Goal: Task Accomplishment & Management: Use online tool/utility

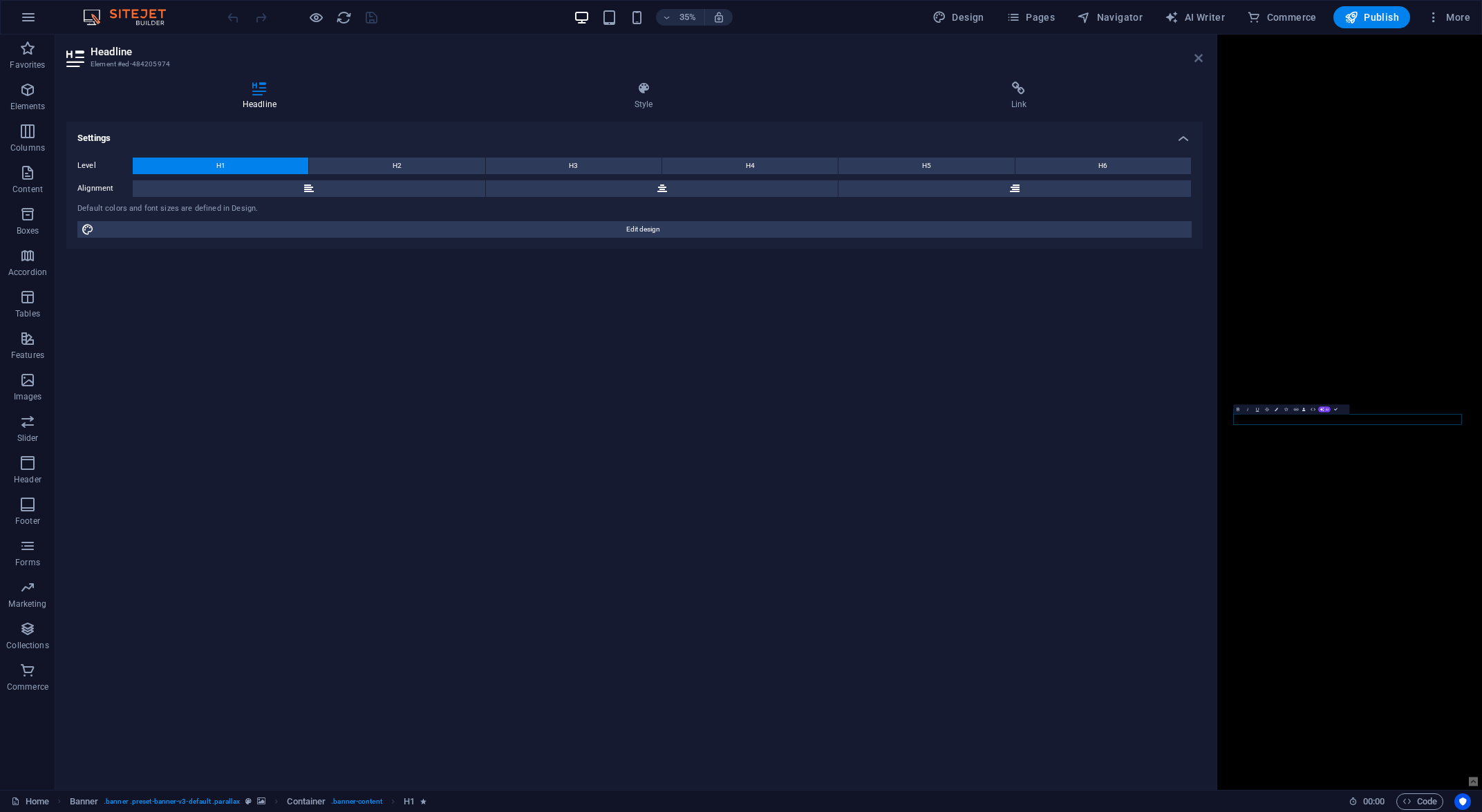
click at [1200, 54] on icon at bounding box center [1198, 58] width 8 height 11
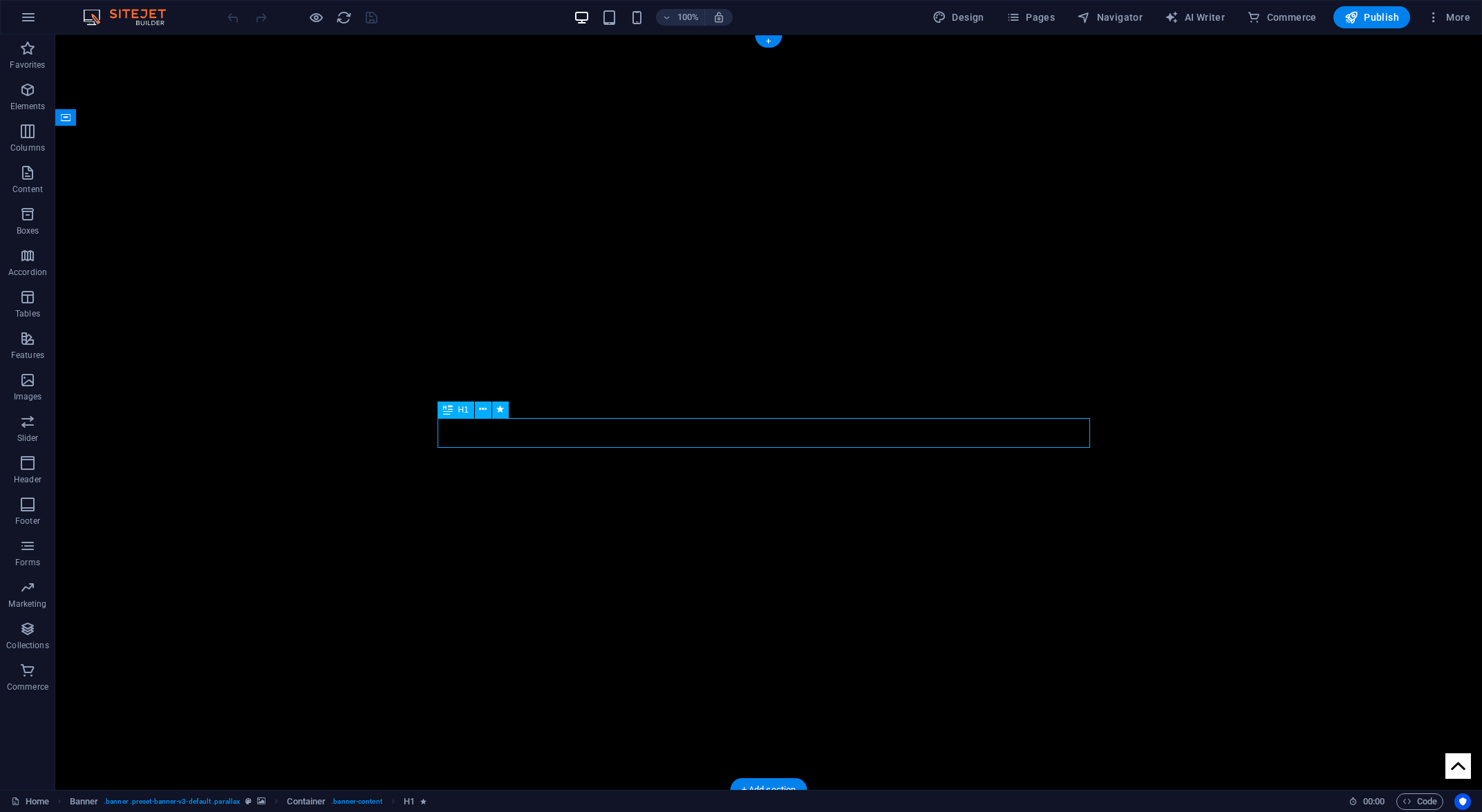
drag, startPoint x: 442, startPoint y: 429, endPoint x: 763, endPoint y: 437, distance: 321.1
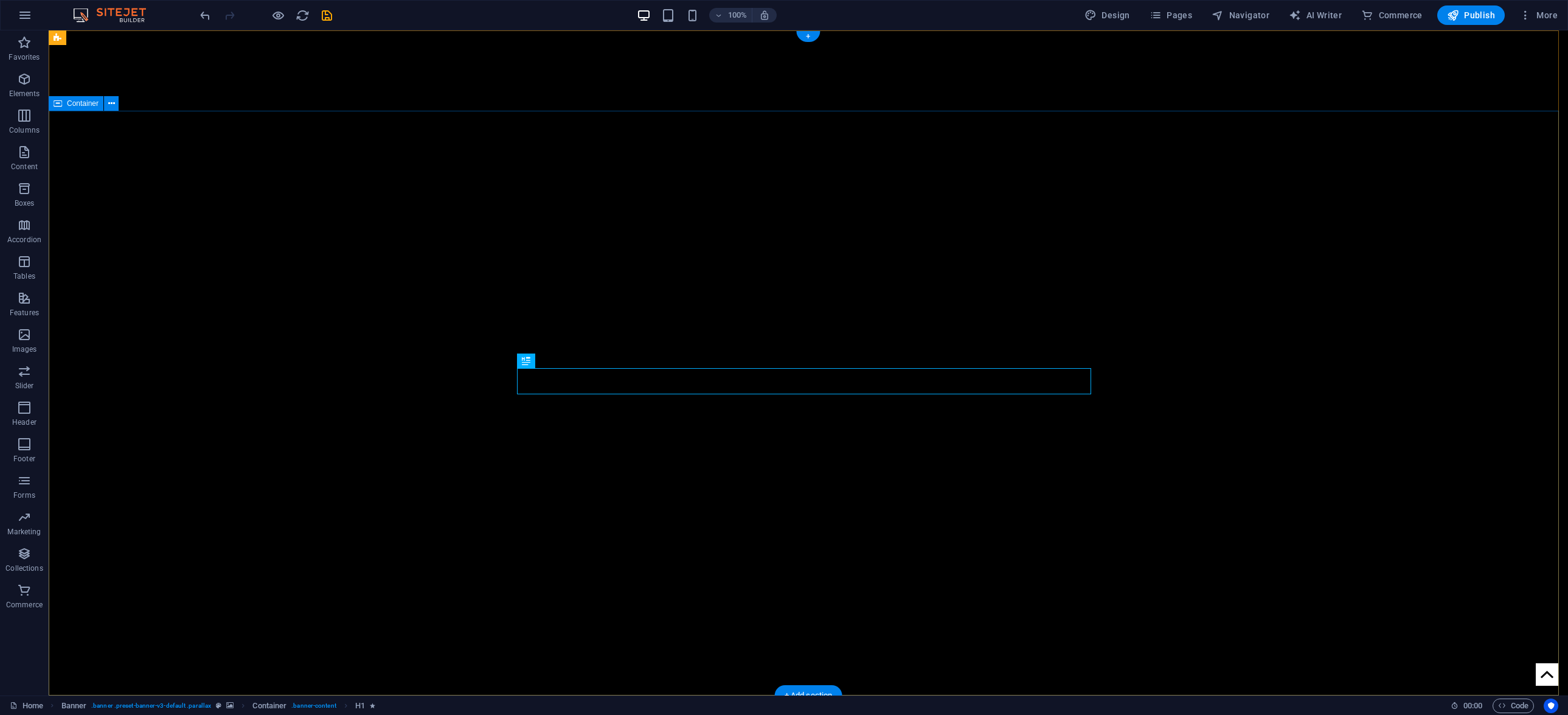
click at [108, 104] on icon at bounding box center [111, 104] width 6 height 13
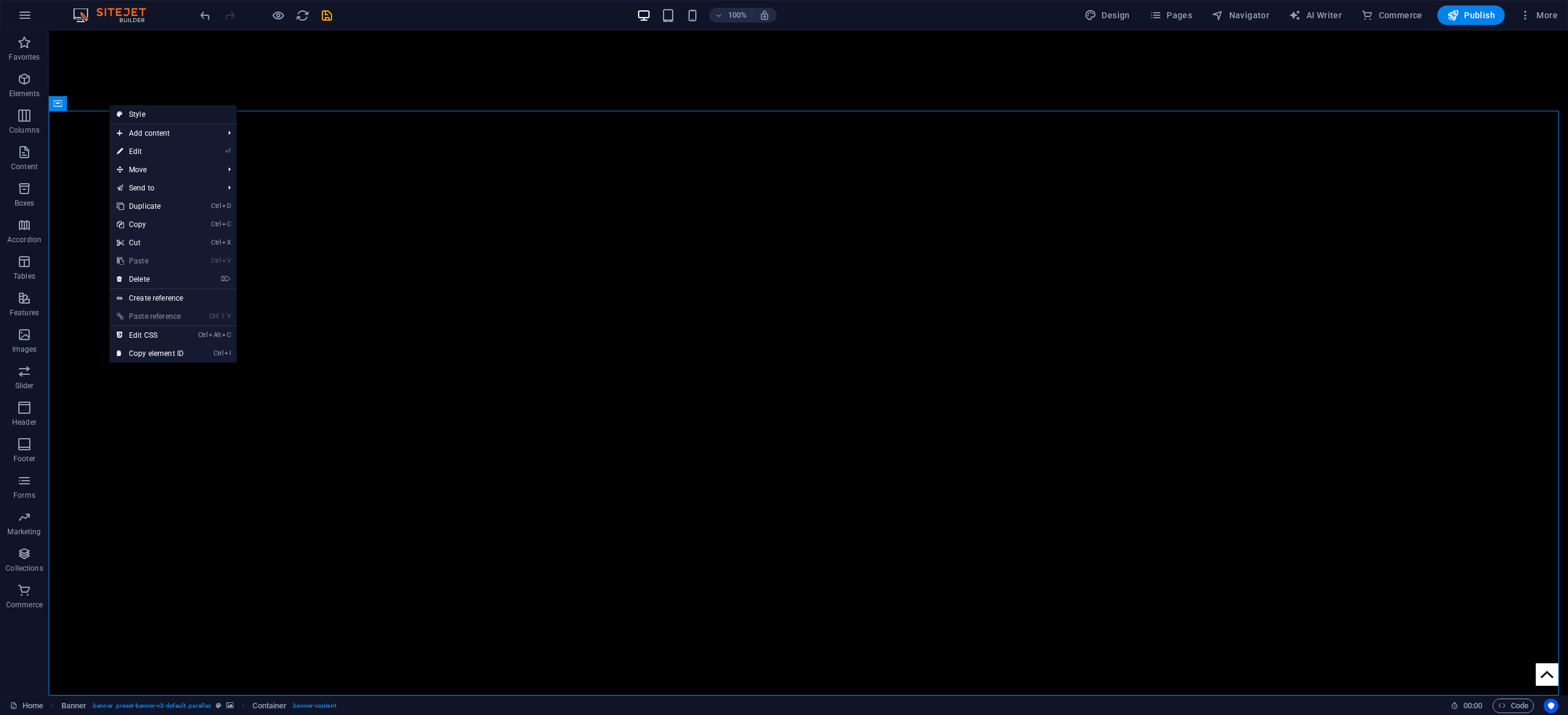
click at [143, 110] on link "Style" at bounding box center [173, 115] width 127 height 18
select select "fade"
select select "s"
select select "ondemand"
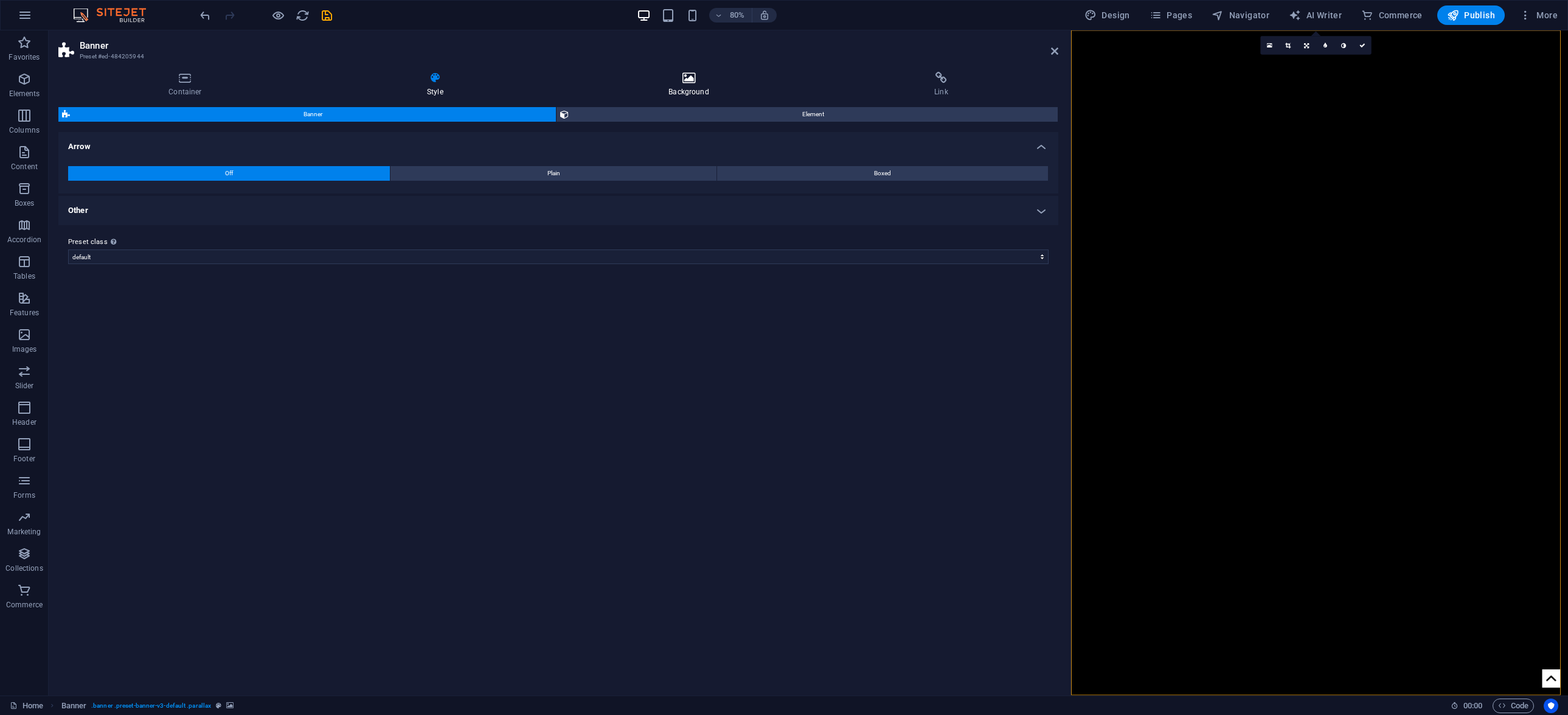
click at [681, 89] on h4 "Background" at bounding box center [690, 84] width 266 height 25
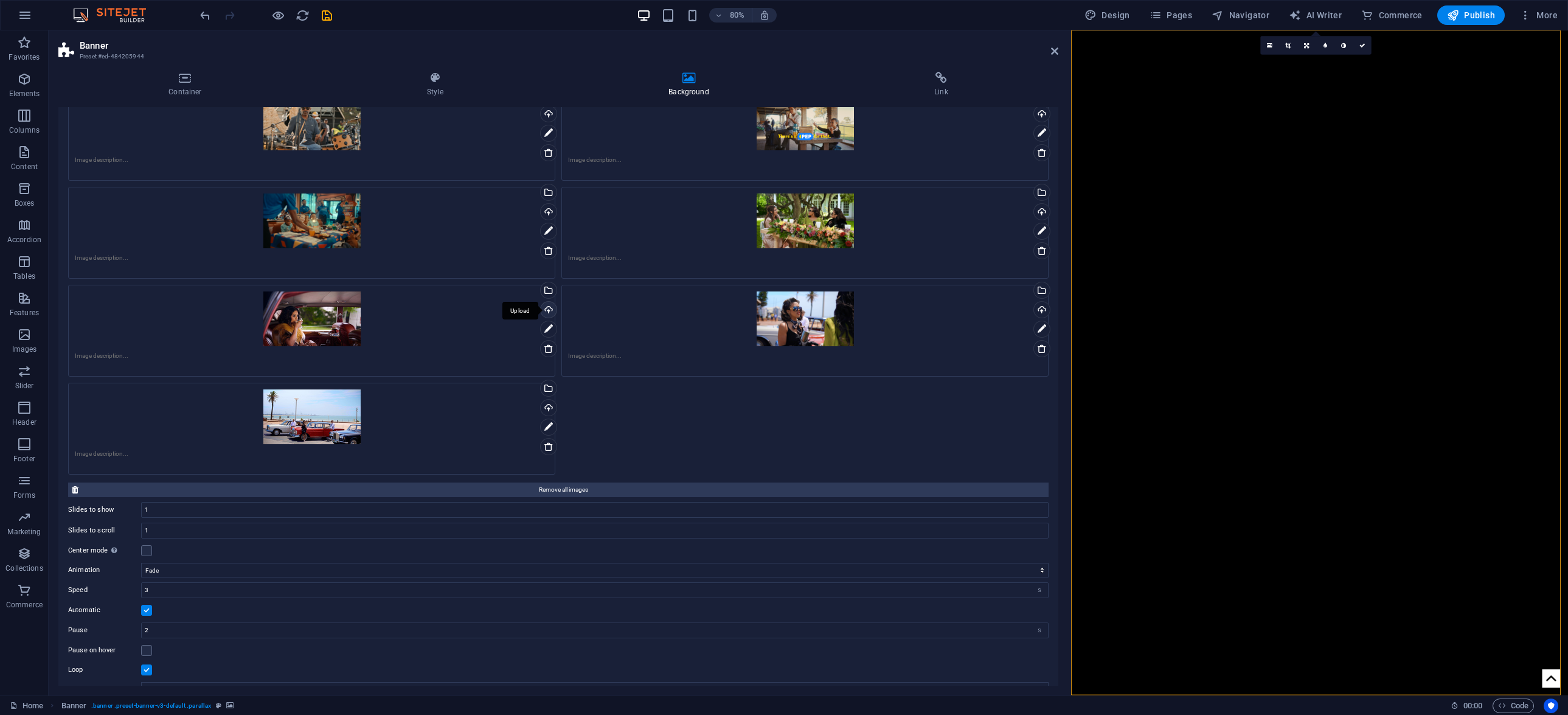
scroll to position [2071, 0]
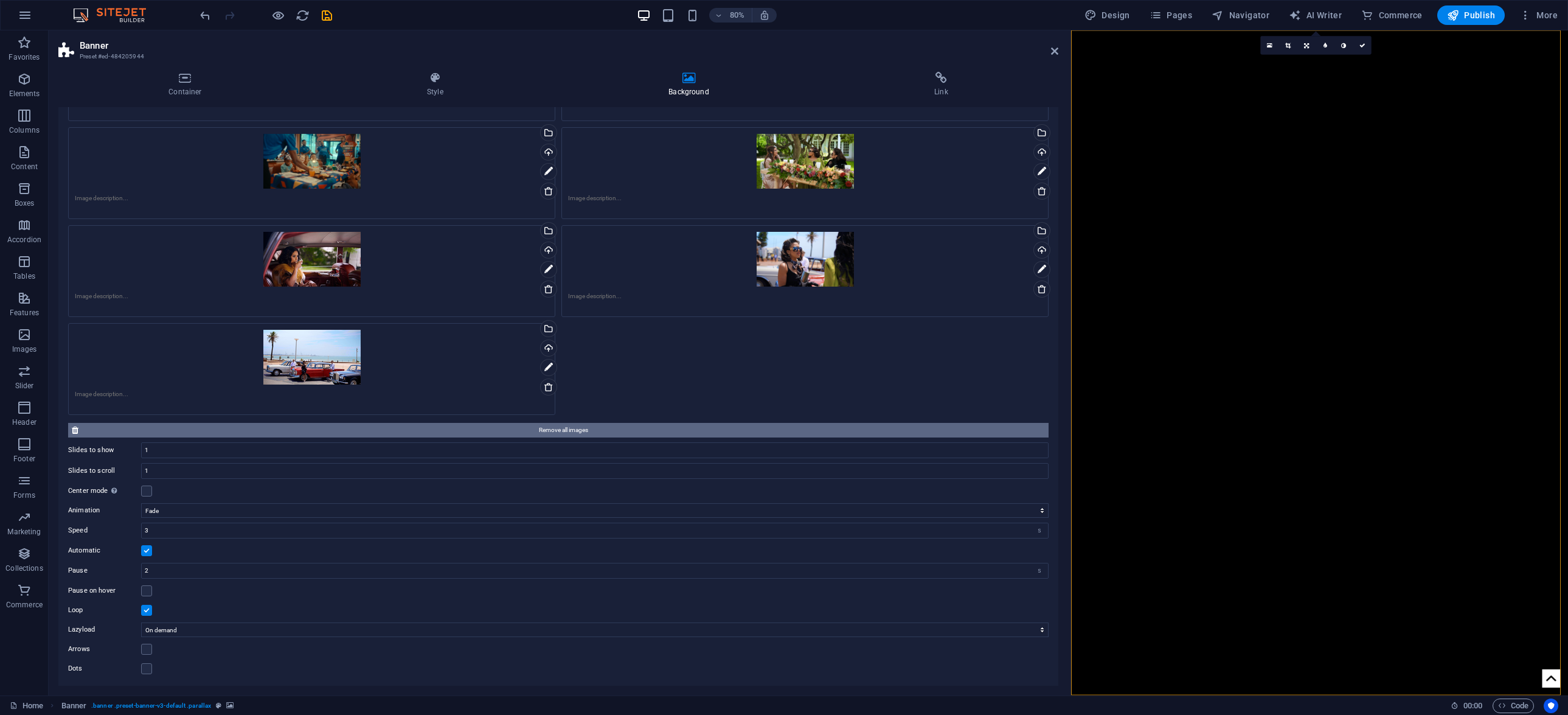
click at [559, 427] on span "Remove all images" at bounding box center [563, 430] width 962 height 15
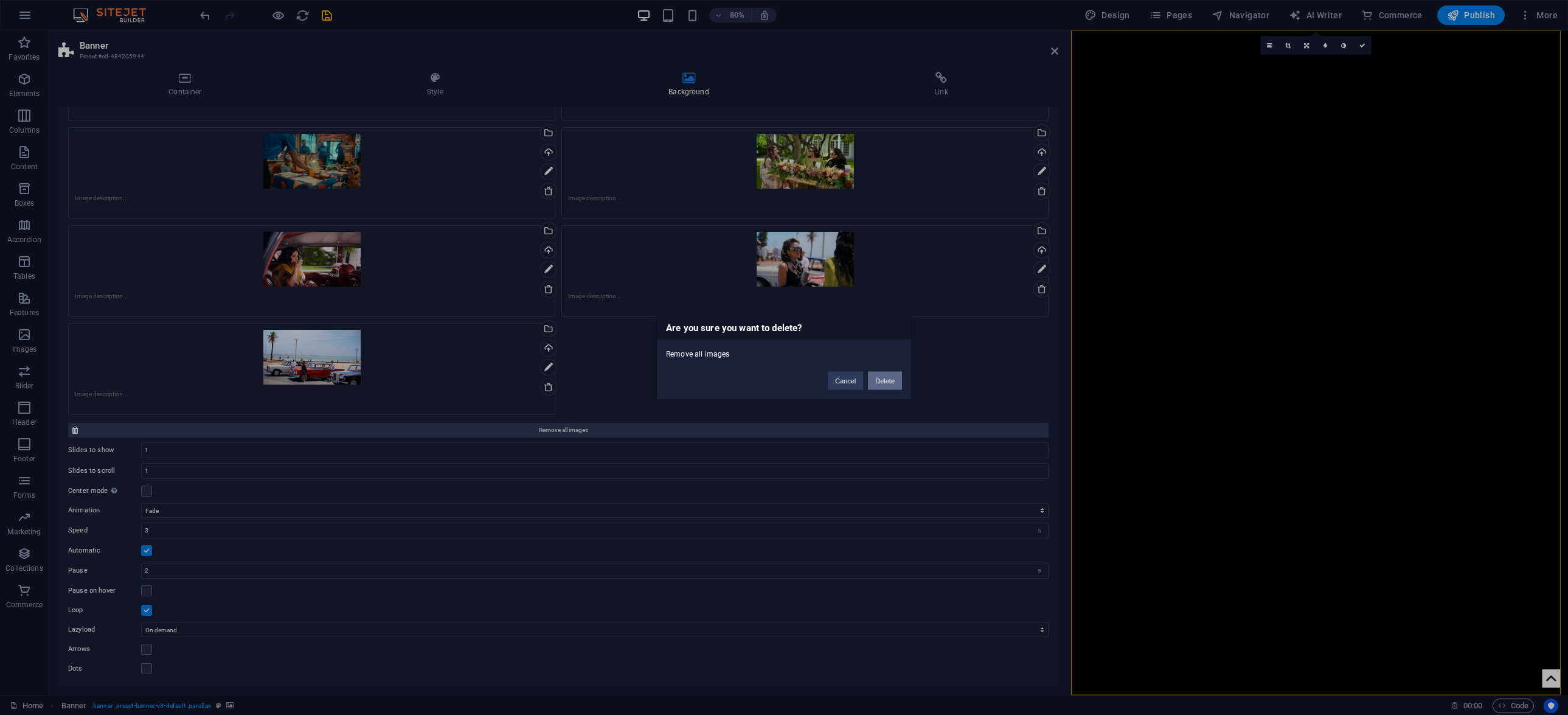
click at [884, 377] on button "Delete" at bounding box center [885, 380] width 34 height 18
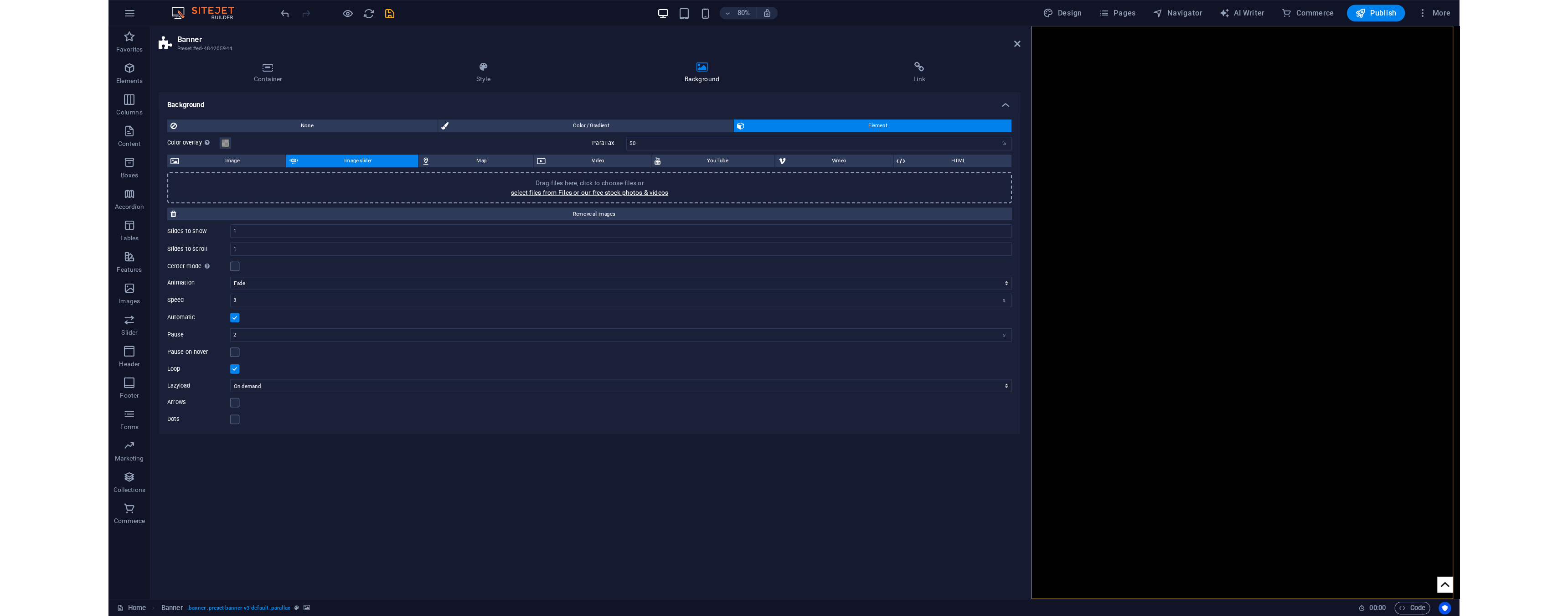
scroll to position [0, 0]
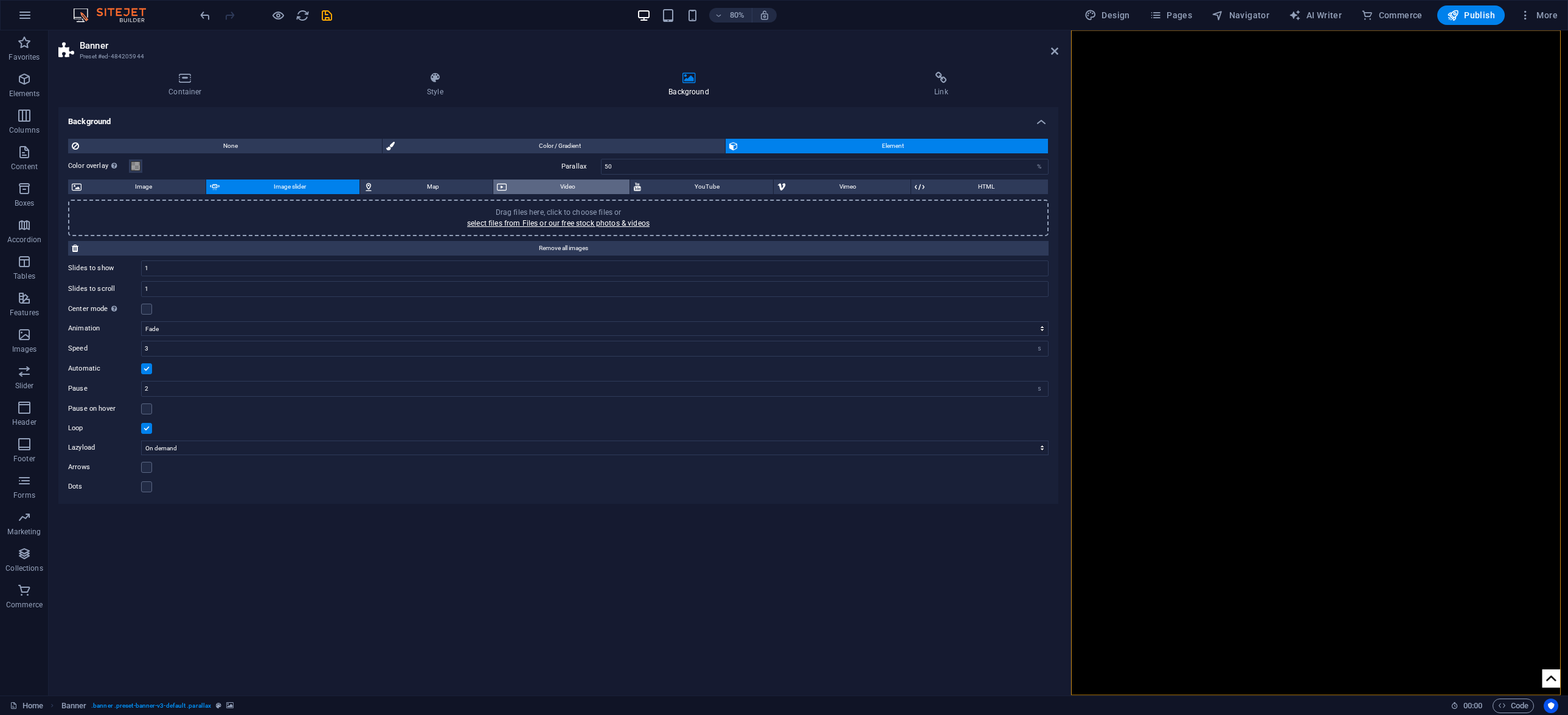
click at [553, 188] on span "Video" at bounding box center [568, 187] width 115 height 15
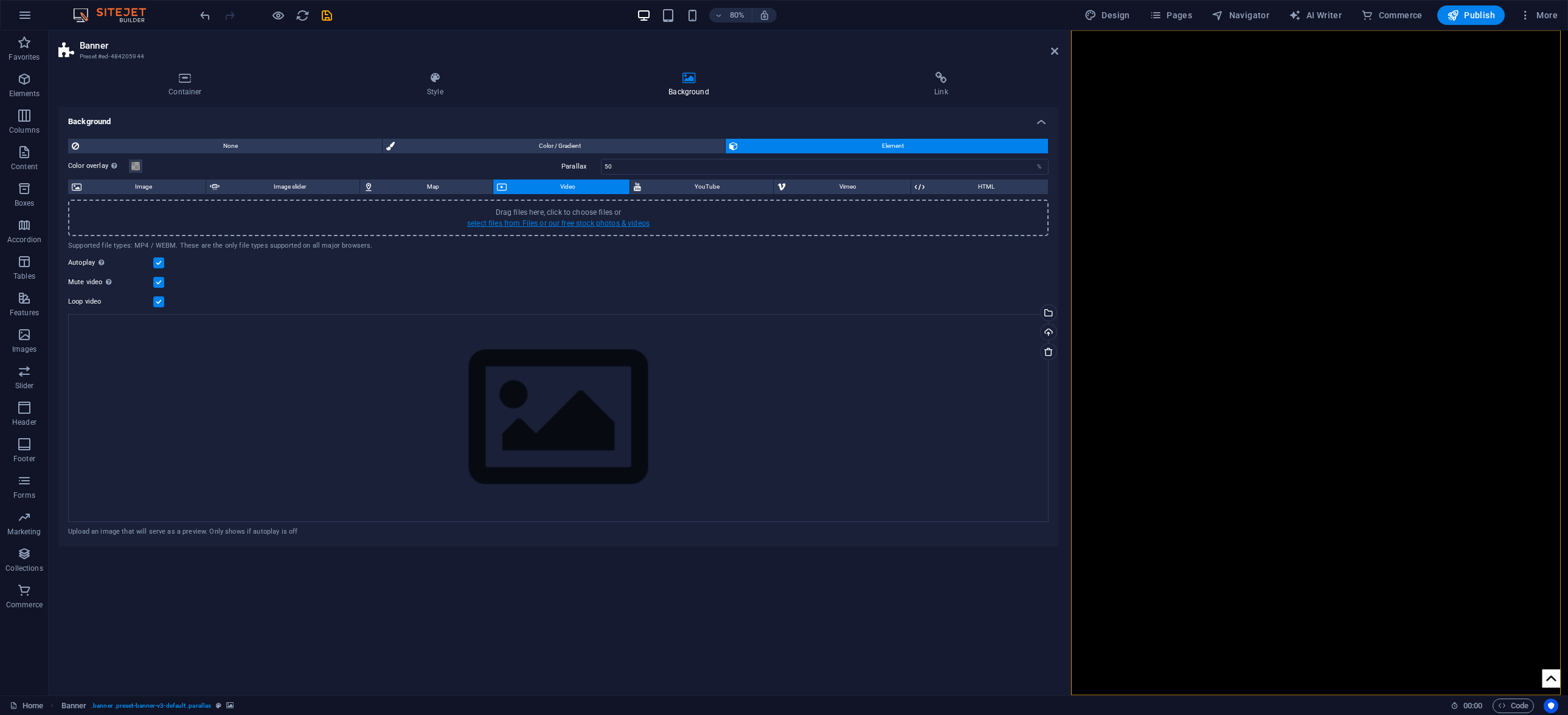
click at [540, 220] on link "select files from Files or our free stock photos & videos" at bounding box center [558, 223] width 183 height 8
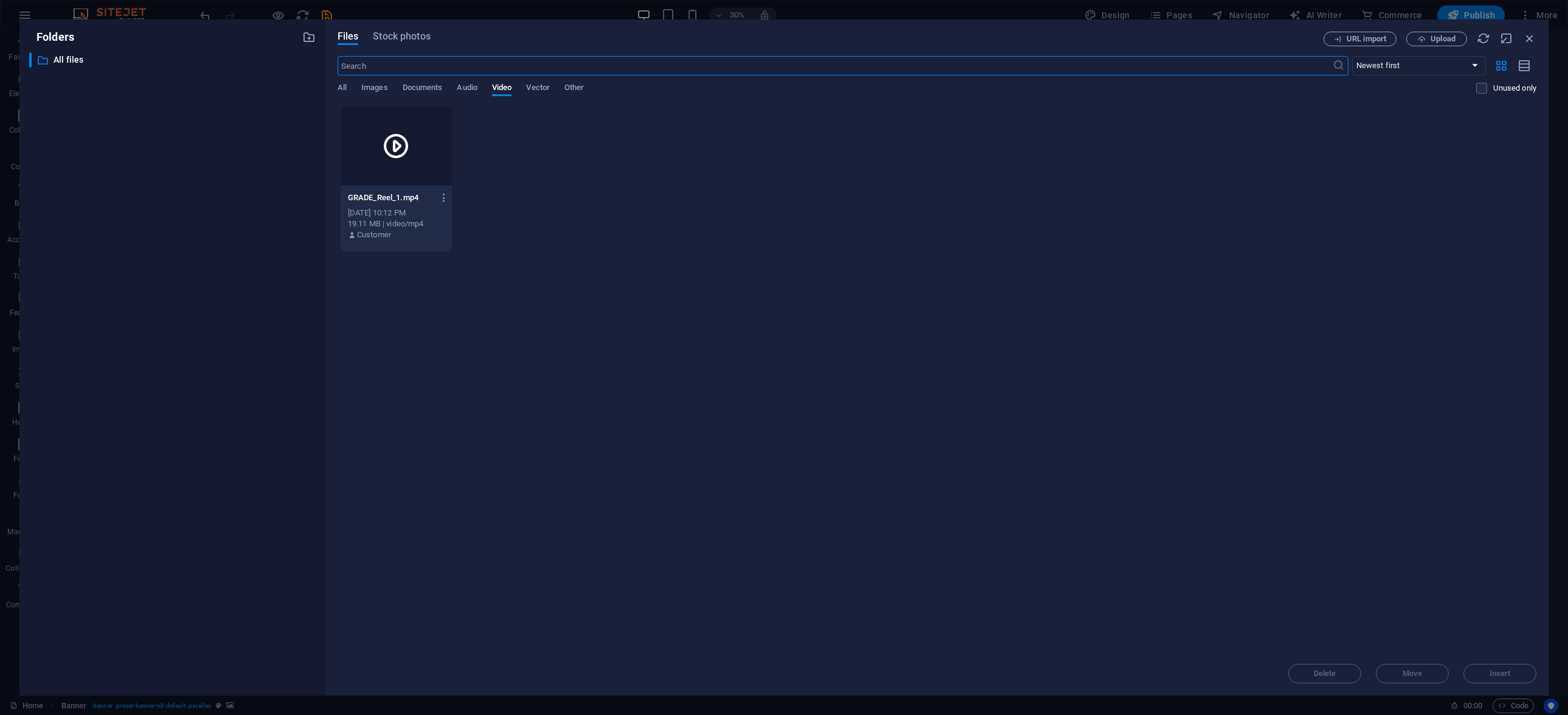
click at [417, 172] on div at bounding box center [396, 145] width 112 height 79
click at [1513, 665] on button "Insert" at bounding box center [1500, 674] width 73 height 20
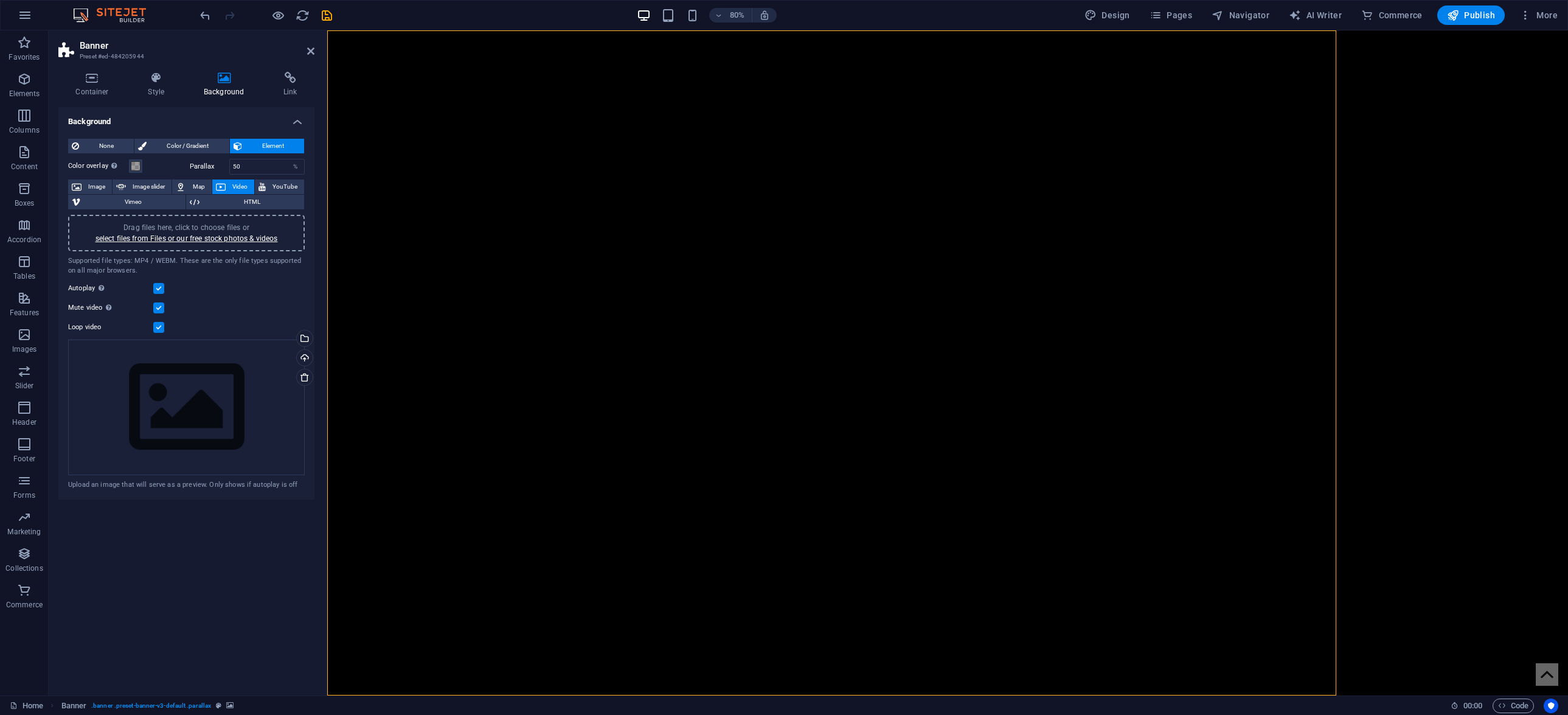
drag, startPoint x: 1069, startPoint y: 349, endPoint x: 1, endPoint y: 407, distance: 1069.6
click at [321, 437] on div "Banner Preset #ed-484205944 Container Style Background Link Size Height Default…" at bounding box center [808, 362] width 1519 height 665
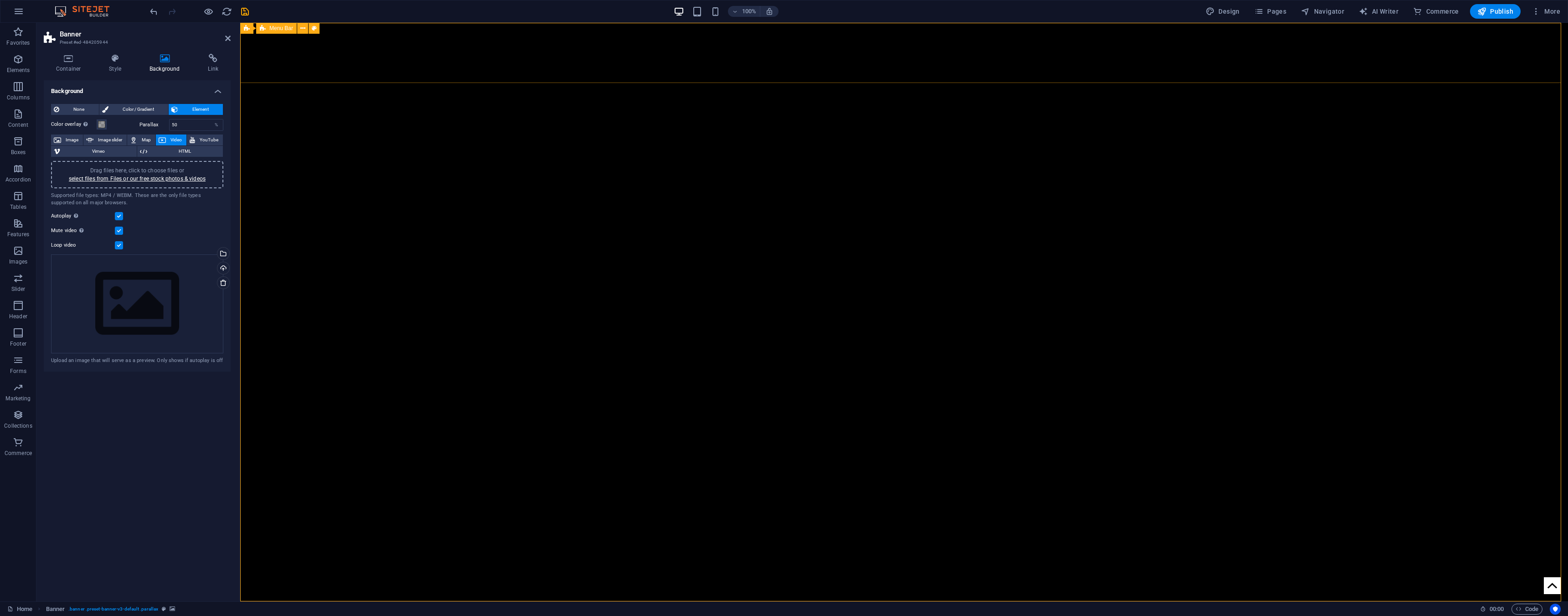
click at [242, 12] on icon "save" at bounding box center [245, 11] width 10 height 10
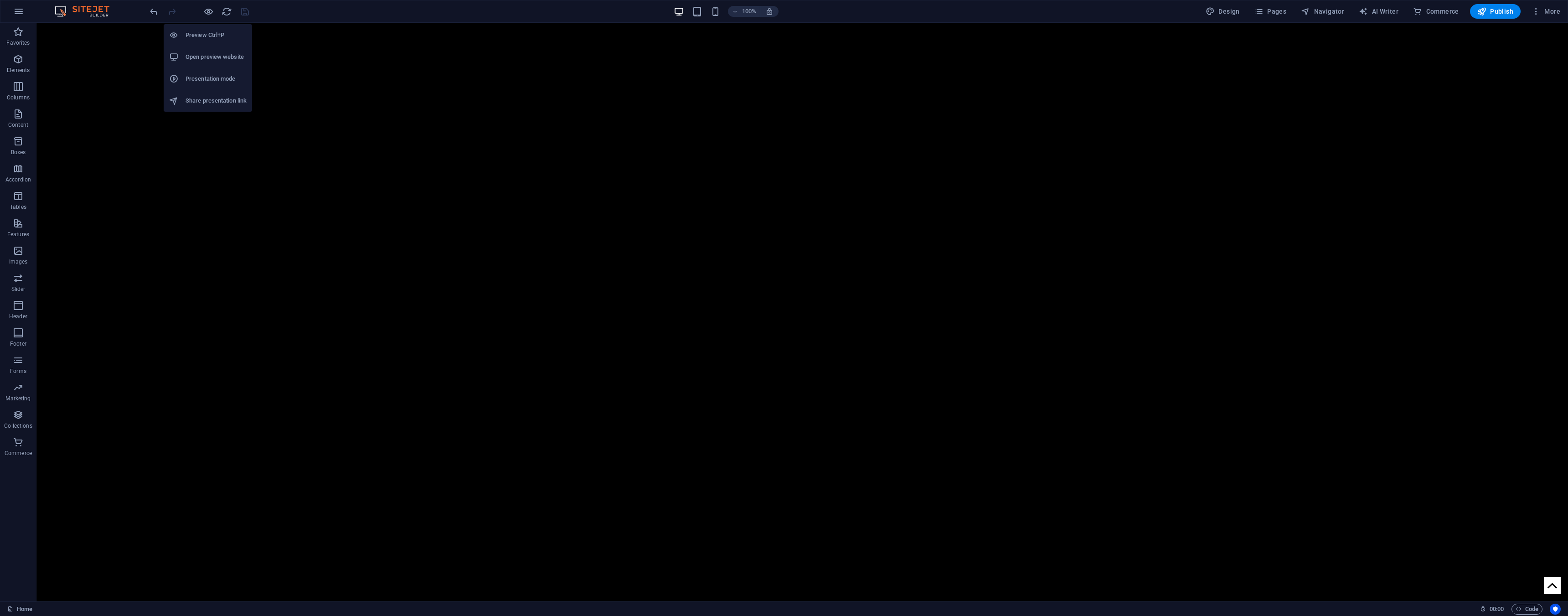
click at [206, 33] on h6 "Preview Ctrl+P" at bounding box center [216, 35] width 61 height 11
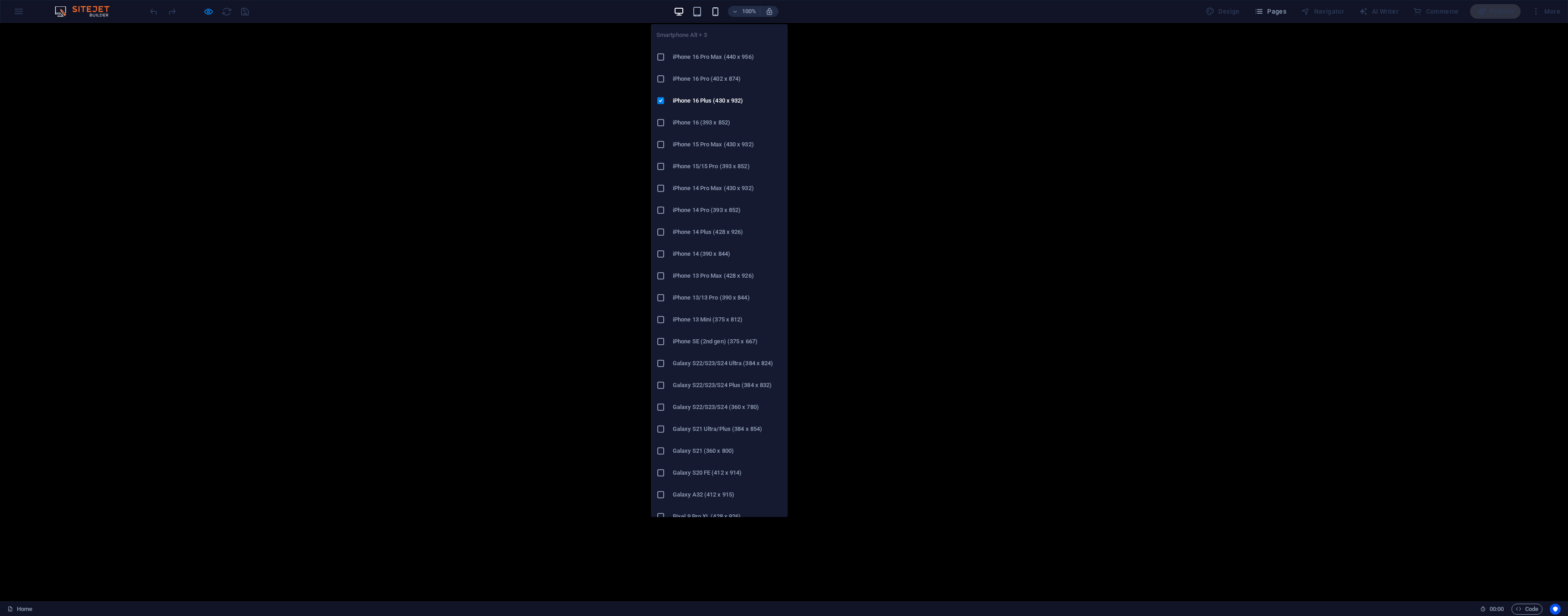
click at [714, 12] on icon "button" at bounding box center [715, 11] width 10 height 10
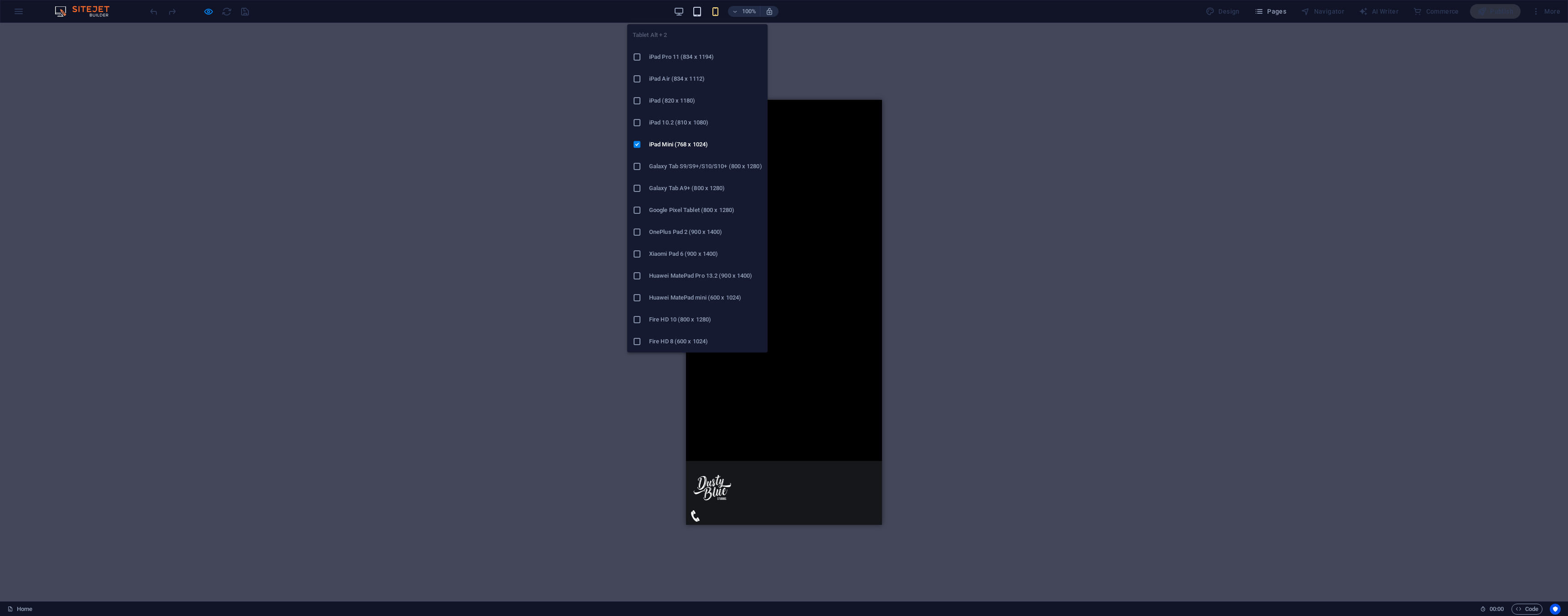
click at [699, 12] on icon "button" at bounding box center [697, 11] width 10 height 10
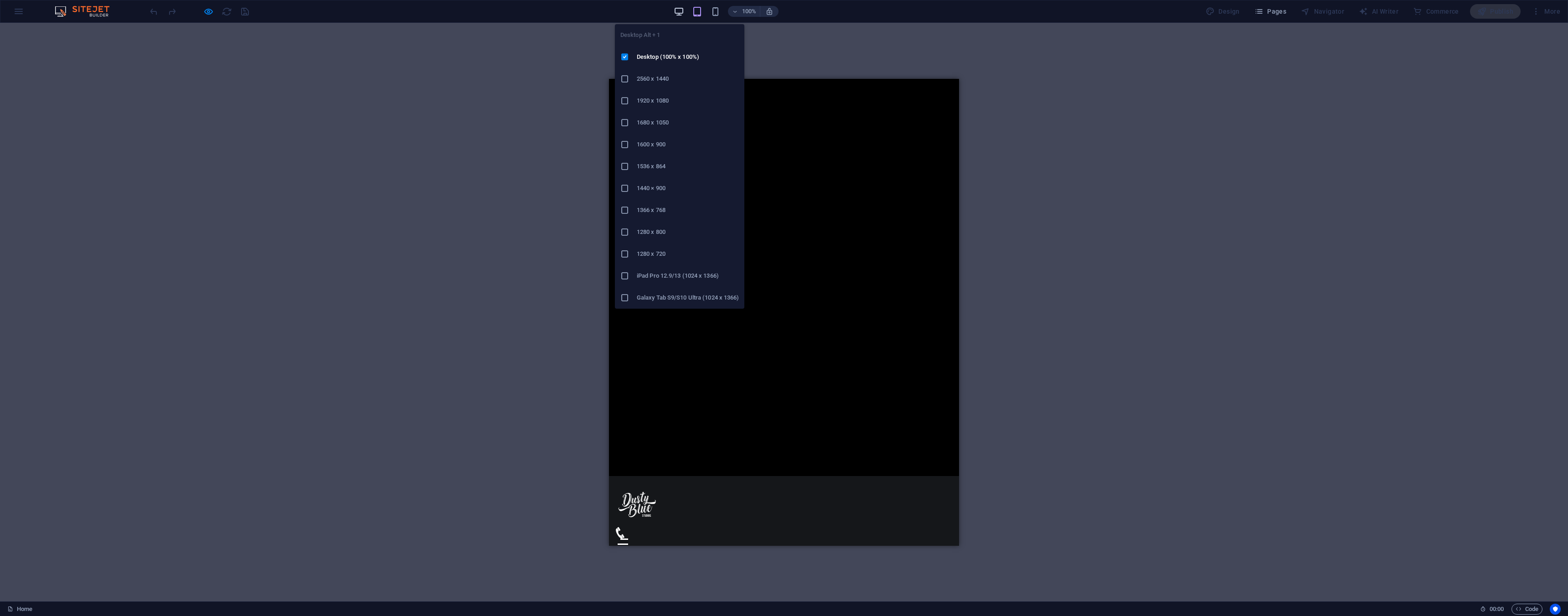
click at [680, 13] on icon "button" at bounding box center [679, 11] width 10 height 10
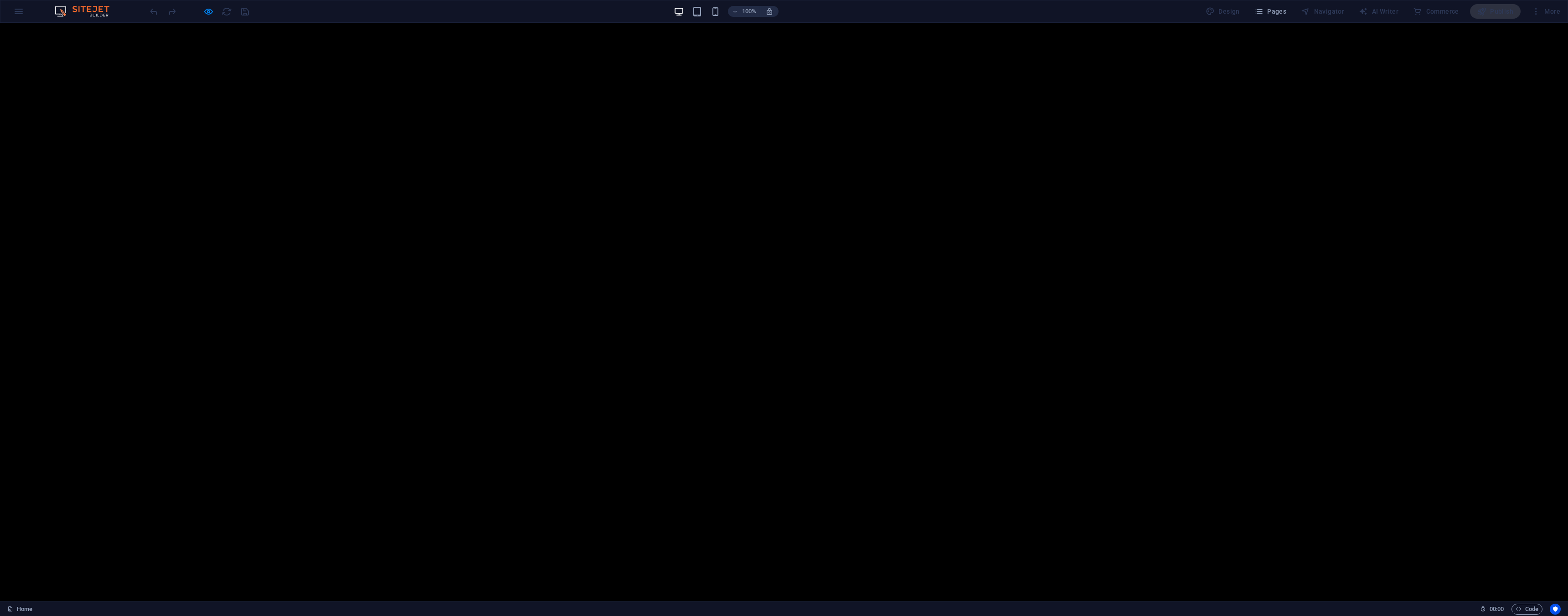
click at [209, 13] on icon "button" at bounding box center [208, 11] width 10 height 10
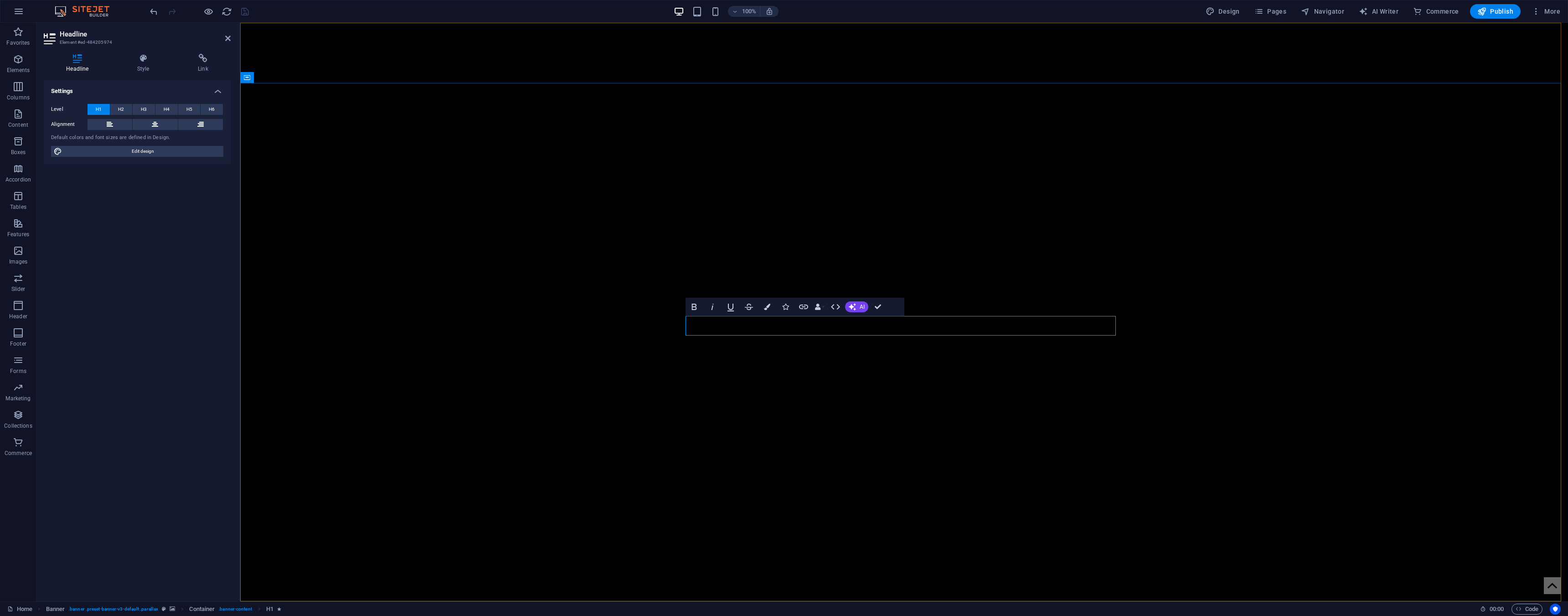
drag, startPoint x: 825, startPoint y: 329, endPoint x: 747, endPoint y: 329, distance: 78.0
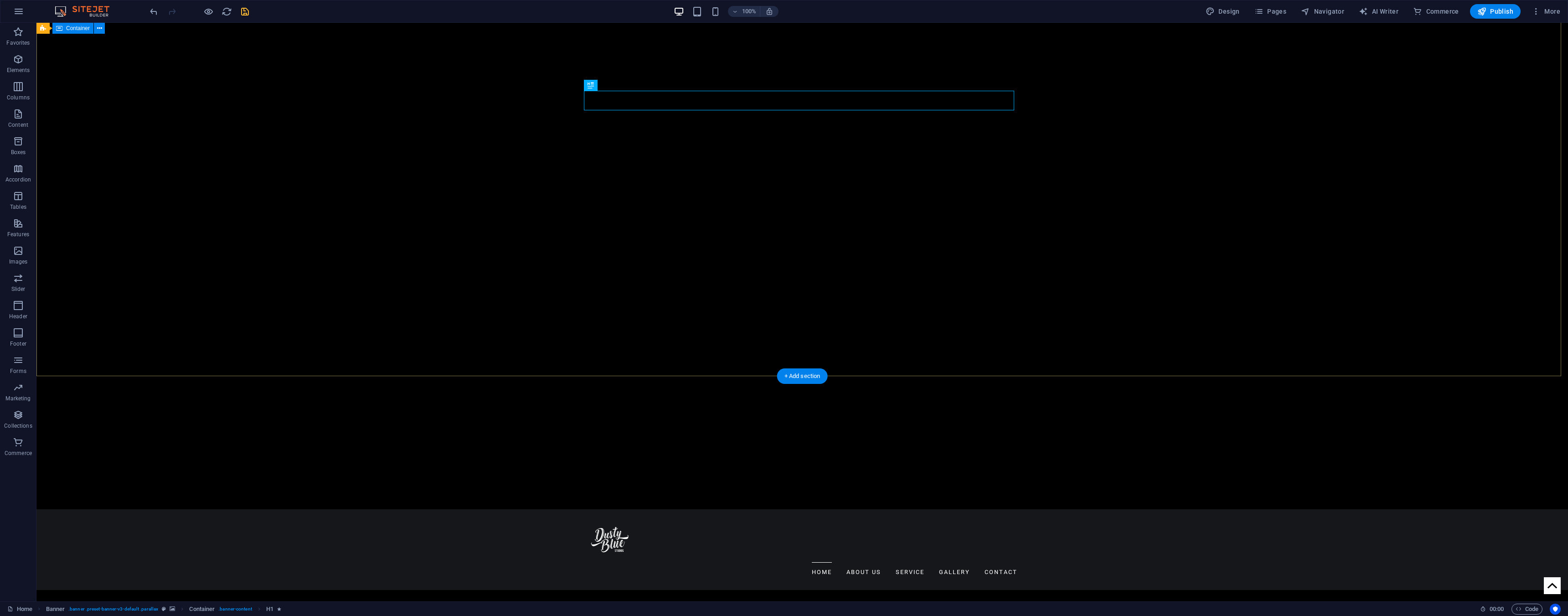
scroll to position [91, 0]
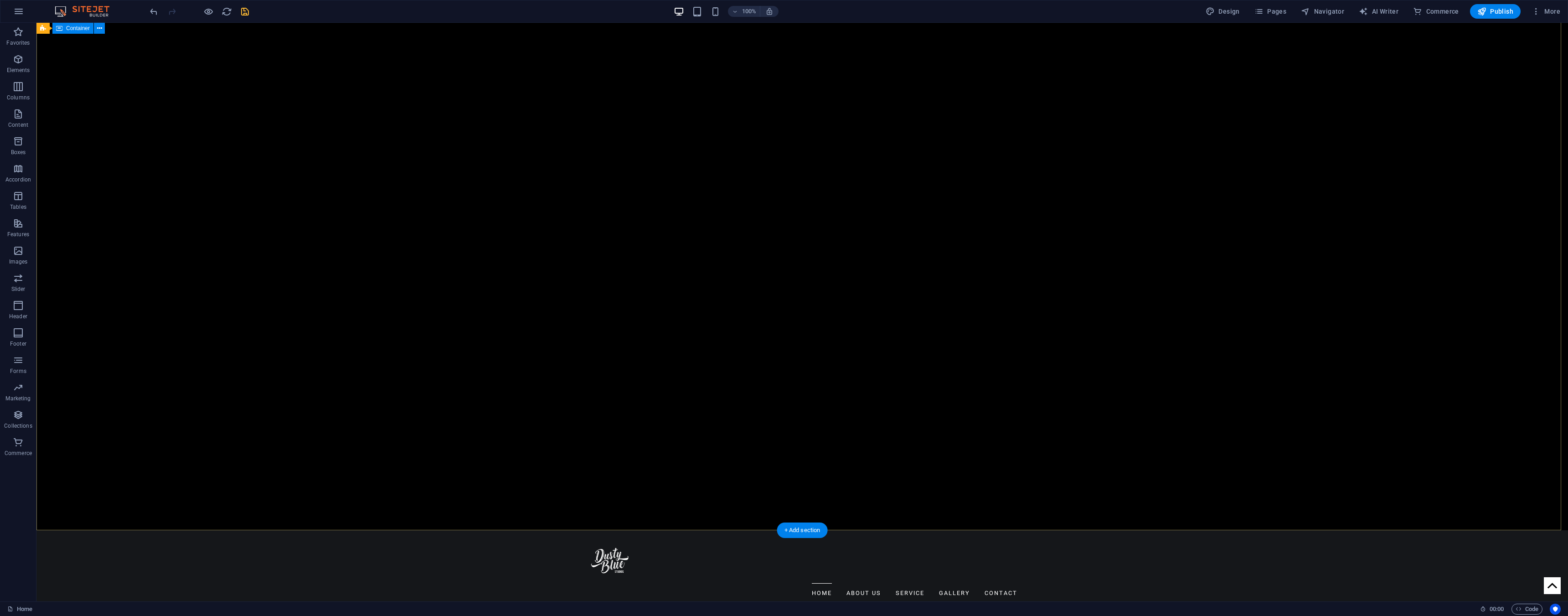
scroll to position [0, 0]
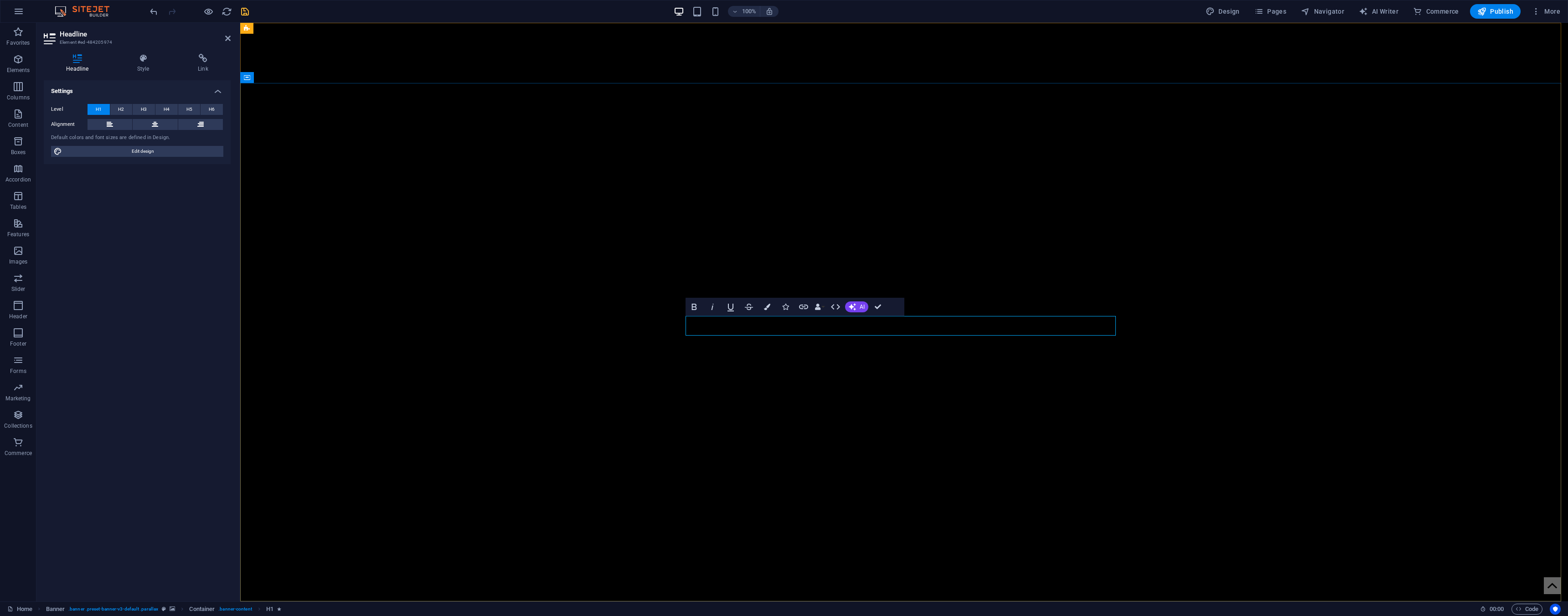
drag, startPoint x: 837, startPoint y: 327, endPoint x: 750, endPoint y: 332, distance: 87.1
drag, startPoint x: 843, startPoint y: 329, endPoint x: 745, endPoint y: 334, distance: 98.1
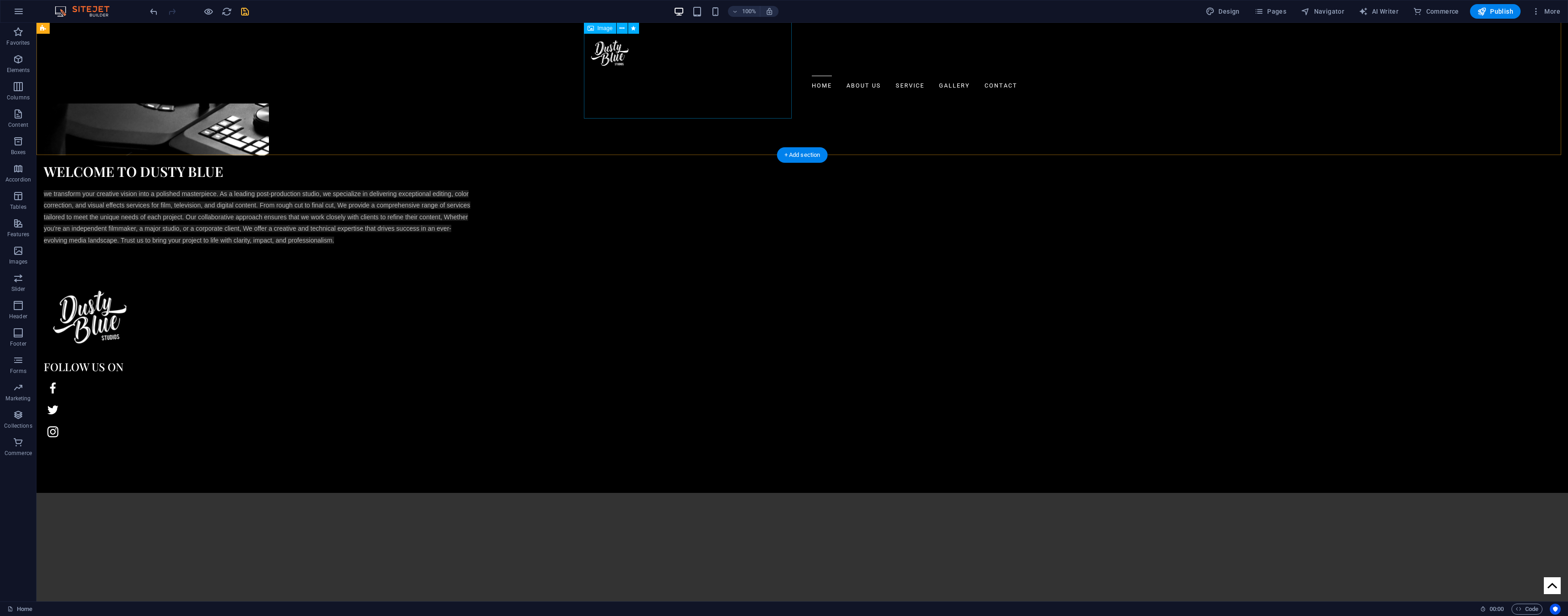
scroll to position [821, 0]
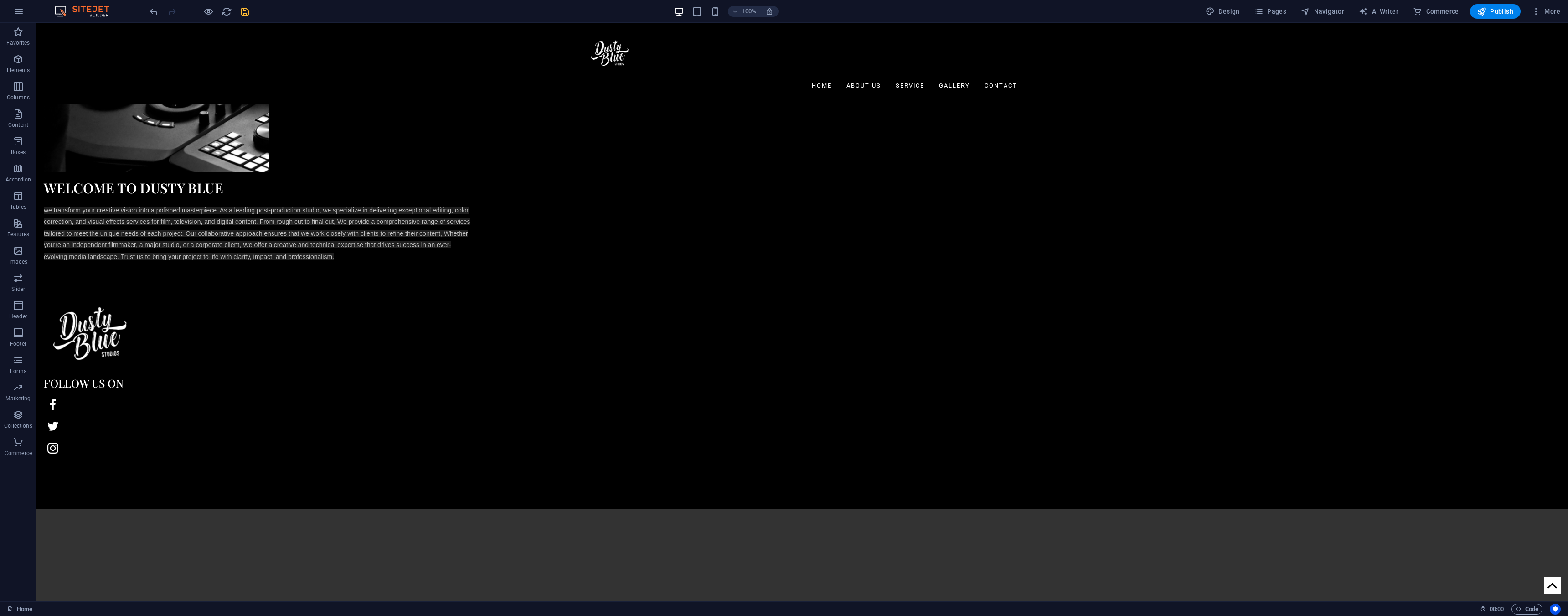
click at [248, 13] on icon "save" at bounding box center [245, 11] width 10 height 10
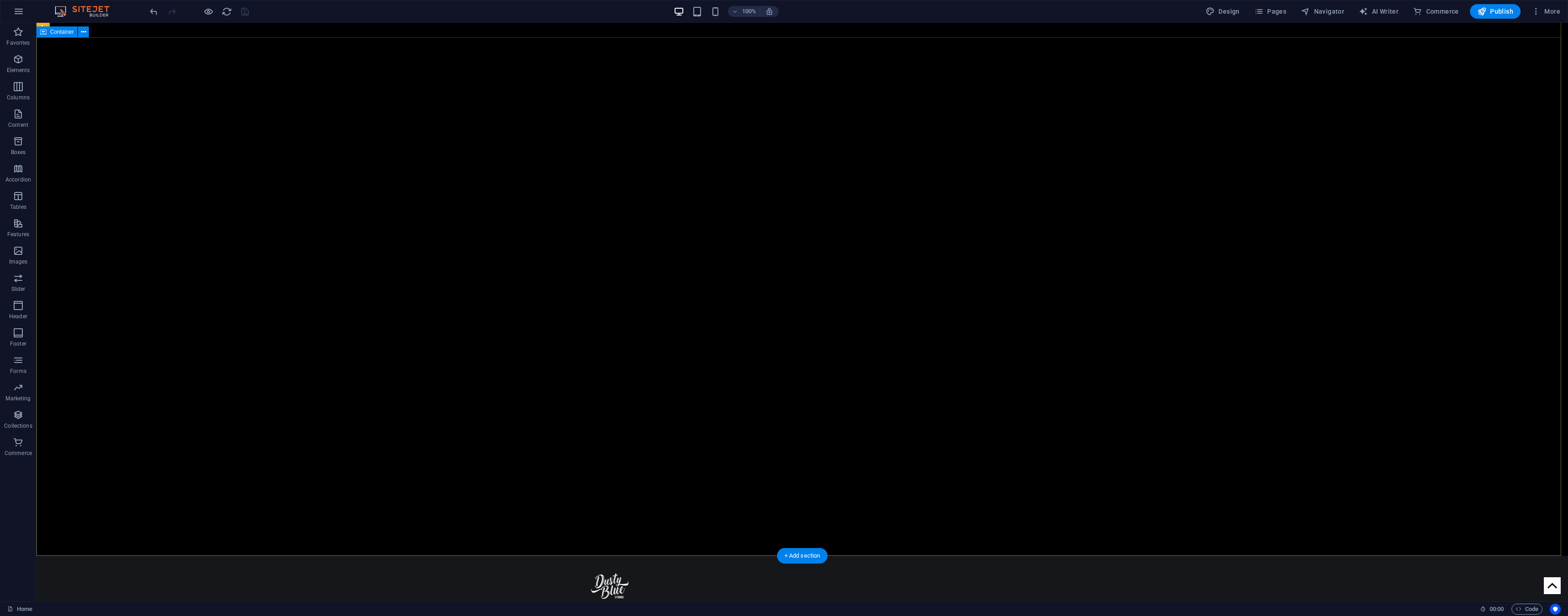
scroll to position [0, 0]
